Goal: Find specific page/section: Find specific page/section

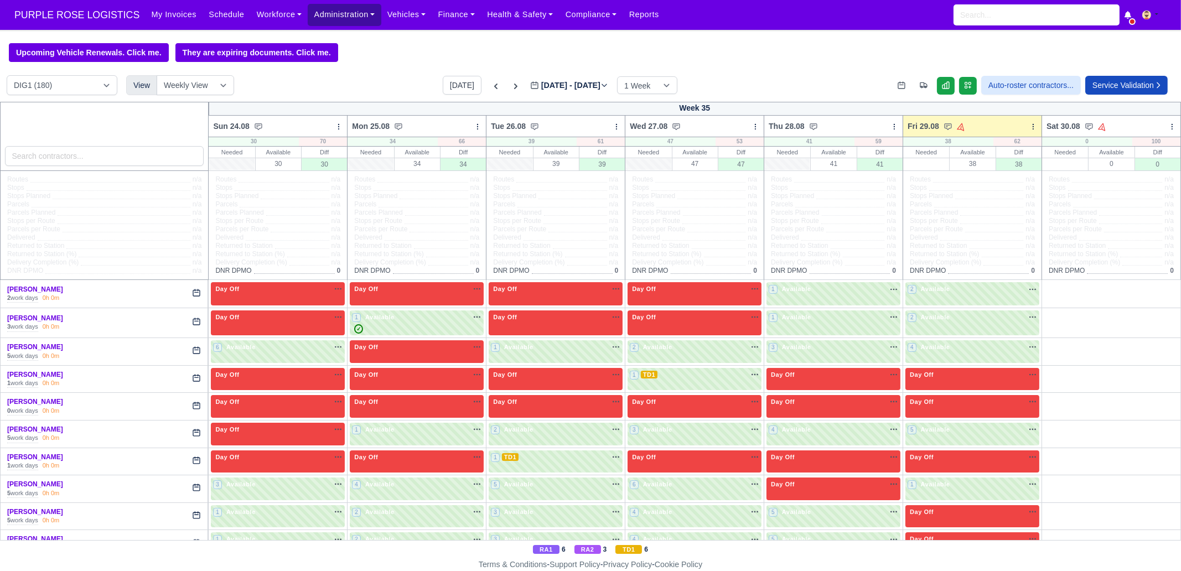
click at [325, 17] on link "Administration" at bounding box center [344, 15] width 73 height 22
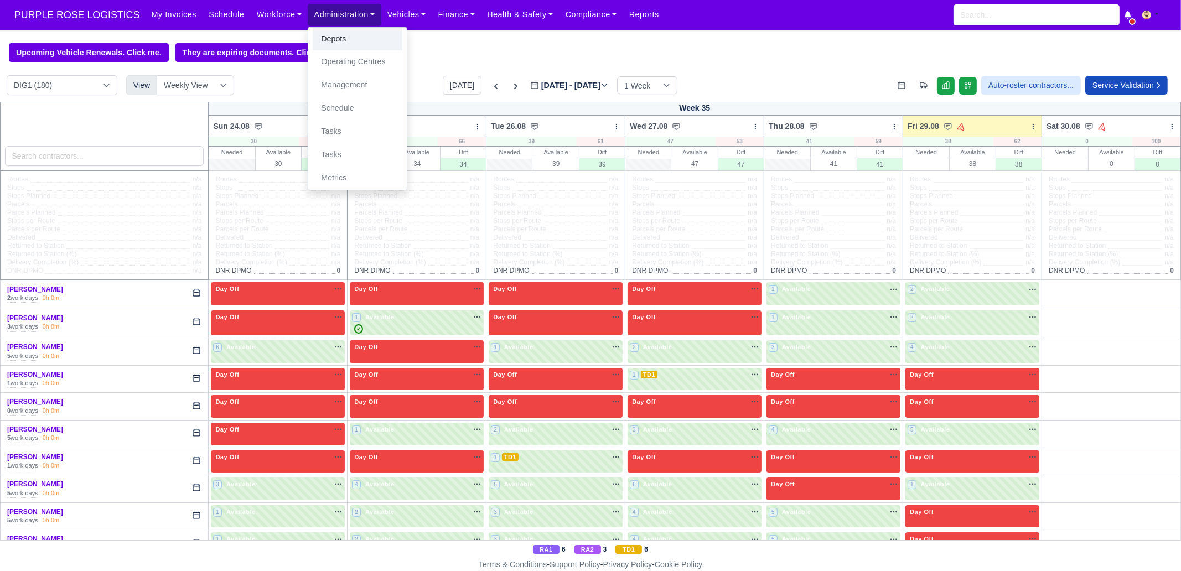
click at [331, 48] on link "Depots" at bounding box center [358, 39] width 90 height 23
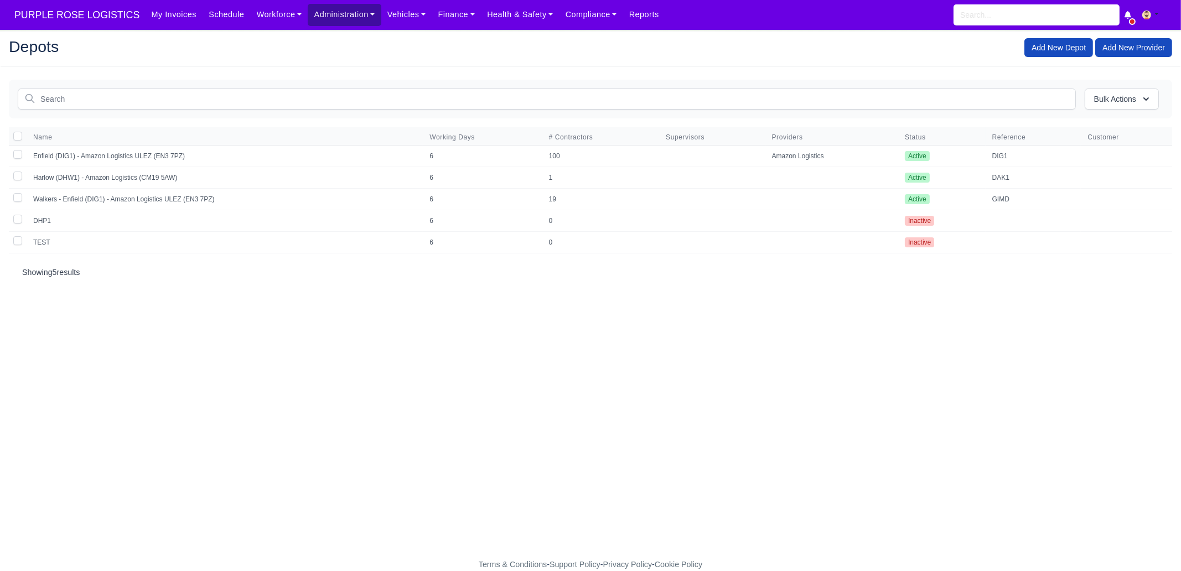
click at [308, 15] on link "Administration" at bounding box center [344, 15] width 73 height 22
click at [264, 15] on link "Workforce" at bounding box center [280, 15] width 58 height 22
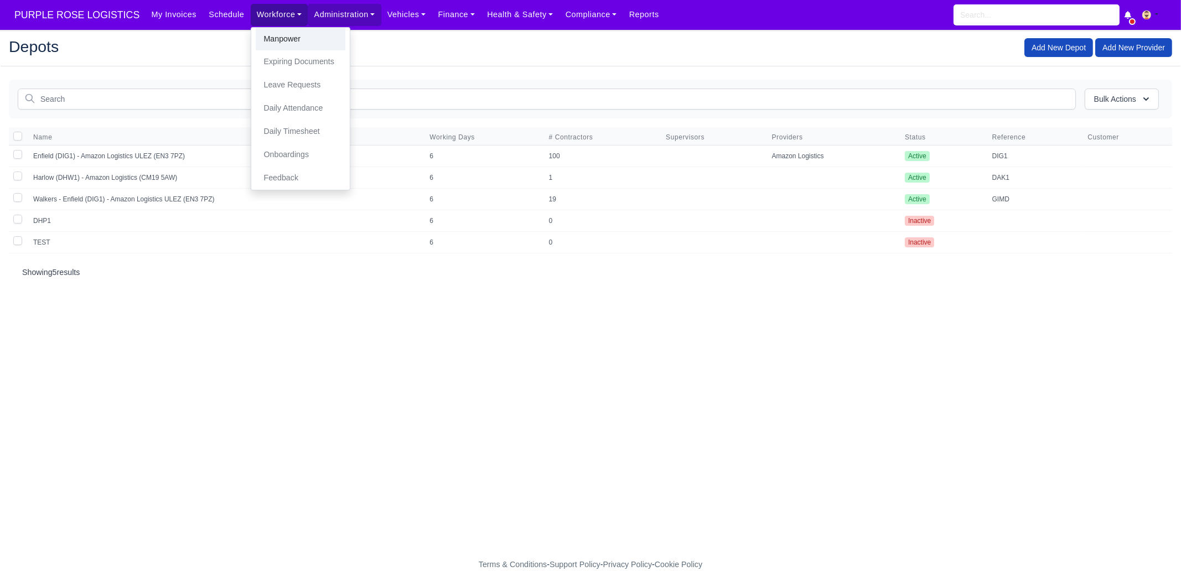
click at [269, 41] on link "Manpower" at bounding box center [301, 39] width 90 height 23
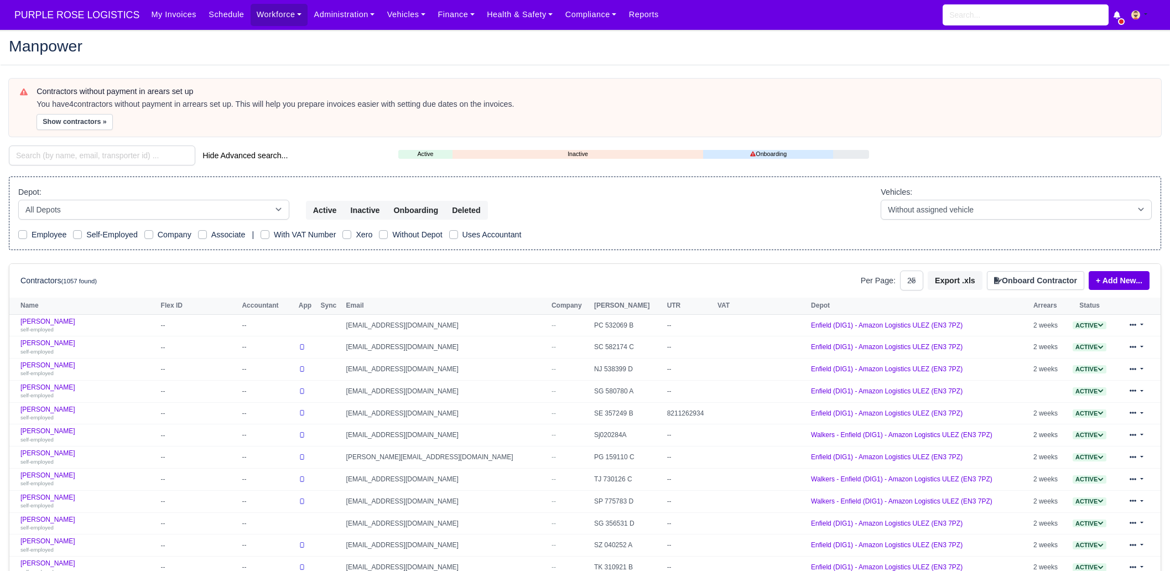
select select "25"
click at [90, 148] on input "search" at bounding box center [102, 156] width 186 height 20
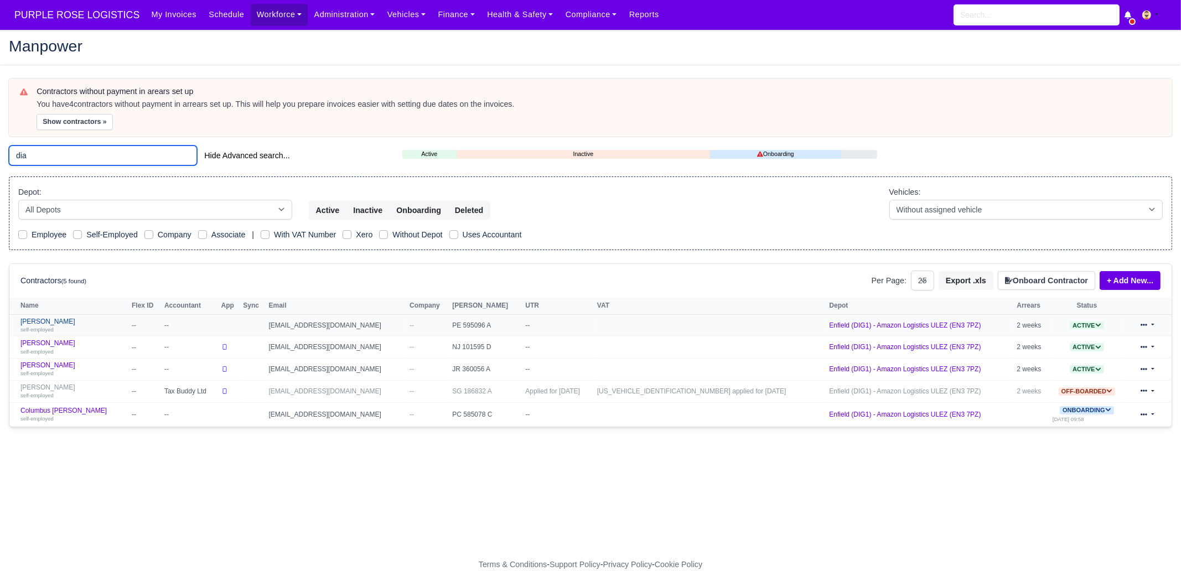
type input "dia"
click at [86, 318] on link "Dianni Scarborough self-employed" at bounding box center [73, 326] width 106 height 16
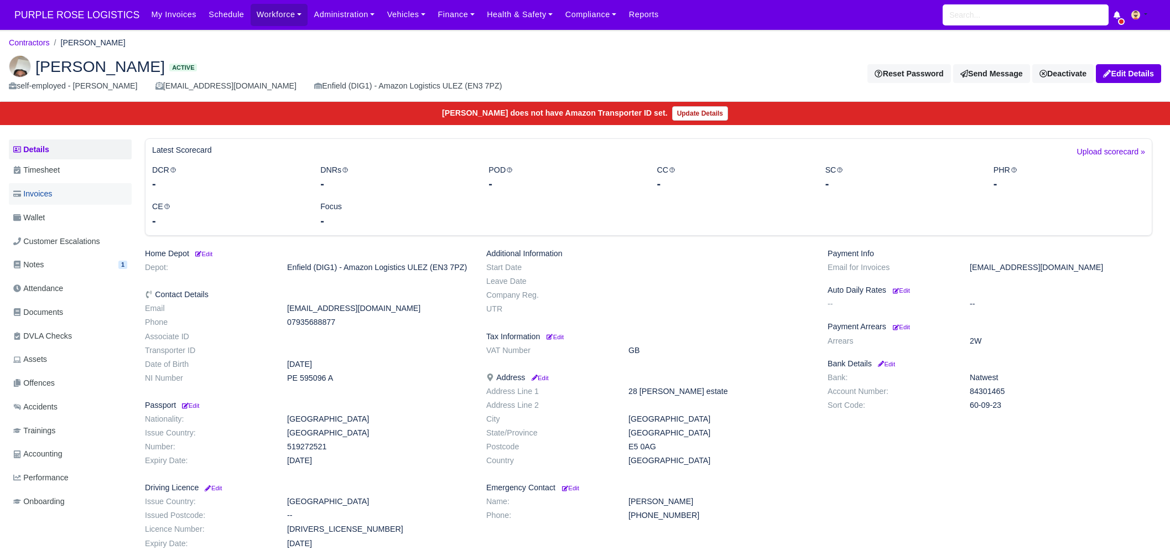
click at [44, 200] on link "Invoices" at bounding box center [70, 194] width 123 height 22
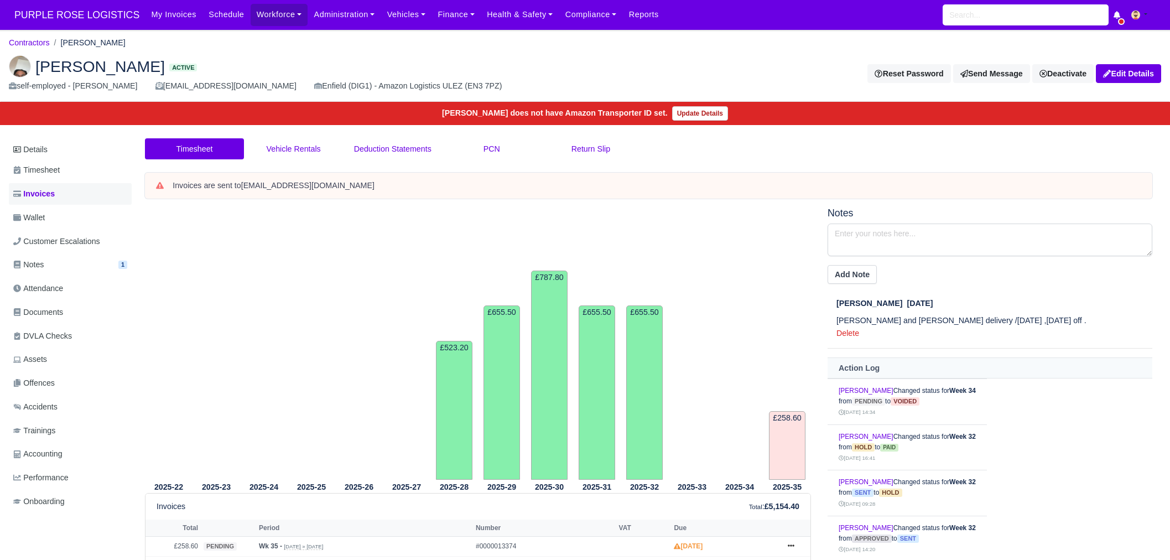
click at [54, 198] on span "Invoices" at bounding box center [33, 194] width 41 height 13
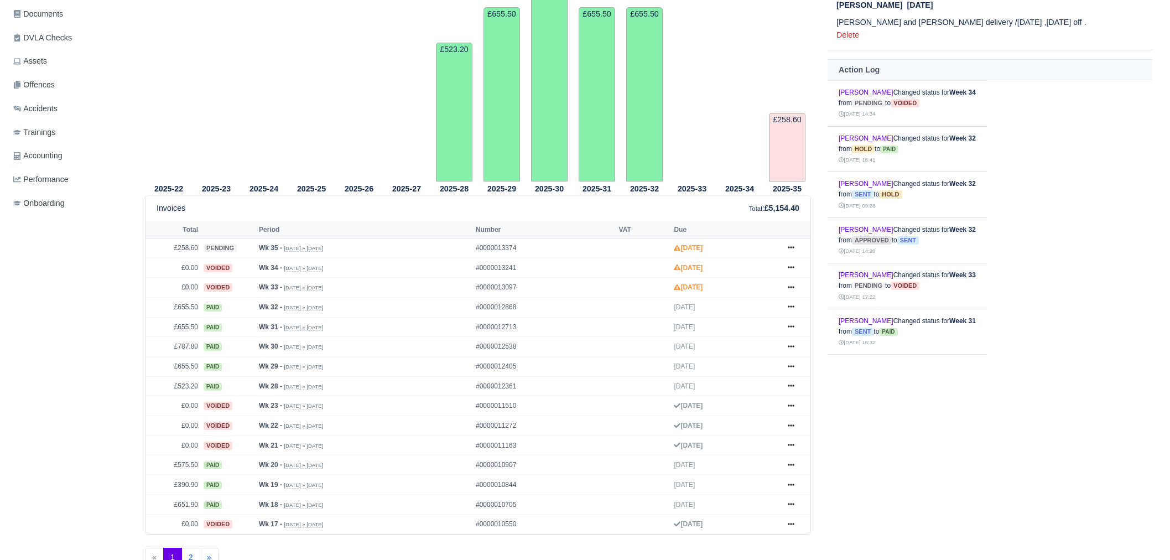
scroll to position [335, 0]
